Goal: Information Seeking & Learning: Learn about a topic

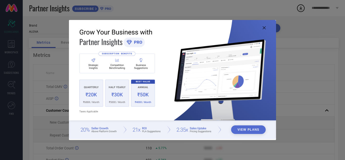
click at [267, 29] on img at bounding box center [172, 79] width 207 height 119
click at [263, 29] on icon at bounding box center [264, 27] width 3 height 3
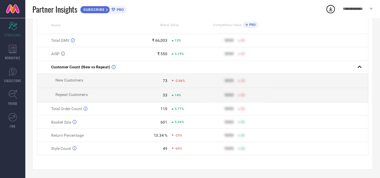
scroll to position [25, 0]
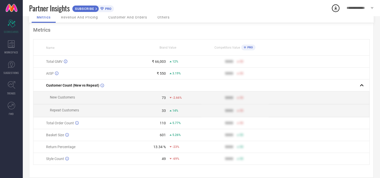
click at [80, 18] on span "Revenue And Pricing" at bounding box center [79, 17] width 37 height 4
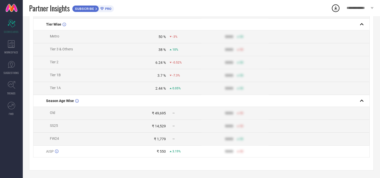
scroll to position [193, 0]
click at [76, 99] on icon at bounding box center [77, 101] width 4 height 4
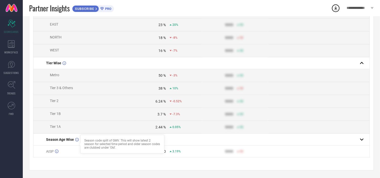
scroll to position [153, 0]
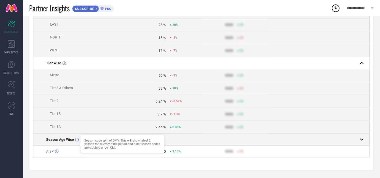
click at [77, 138] on icon at bounding box center [77, 140] width 4 height 4
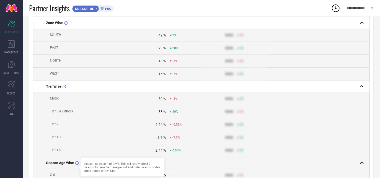
scroll to position [0, 0]
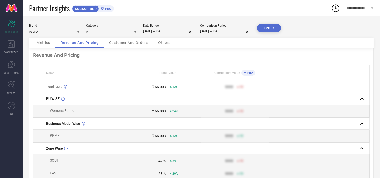
click at [119, 38] on div "Customer And Orders" at bounding box center [128, 43] width 49 height 10
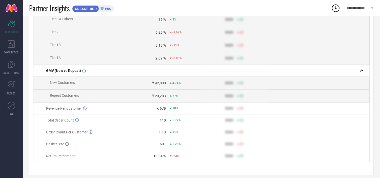
scroll to position [196, 0]
